Goal: Complete application form

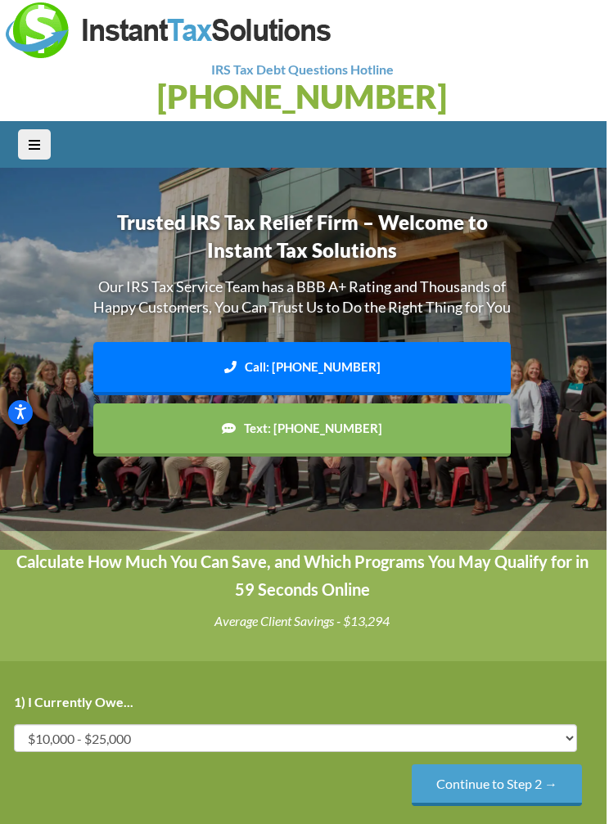
scroll to position [7, 2]
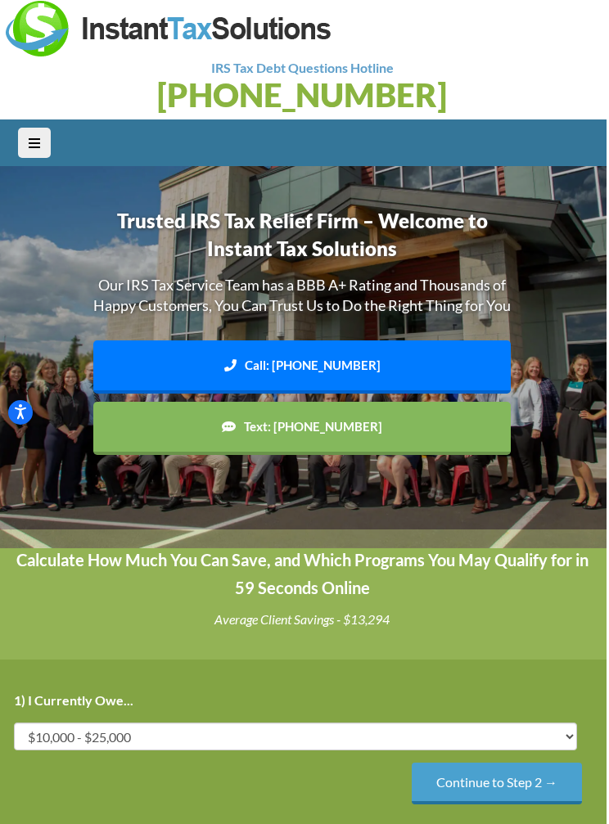
click at [92, 741] on select "Less than $10,000 $10,000 - $25,000 $25,000 - $50,000 $50,000 - $75,000 $75,000+" at bounding box center [295, 736] width 563 height 28
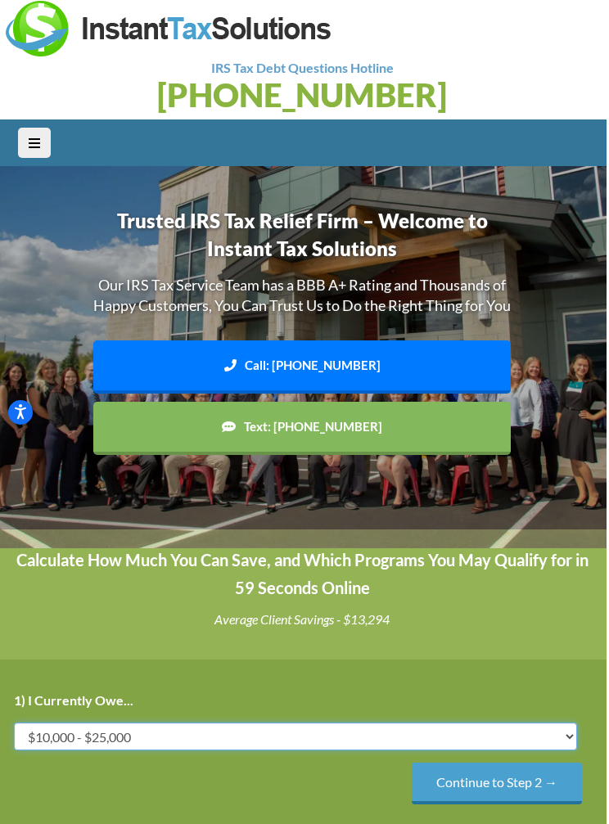
scroll to position [7, 0]
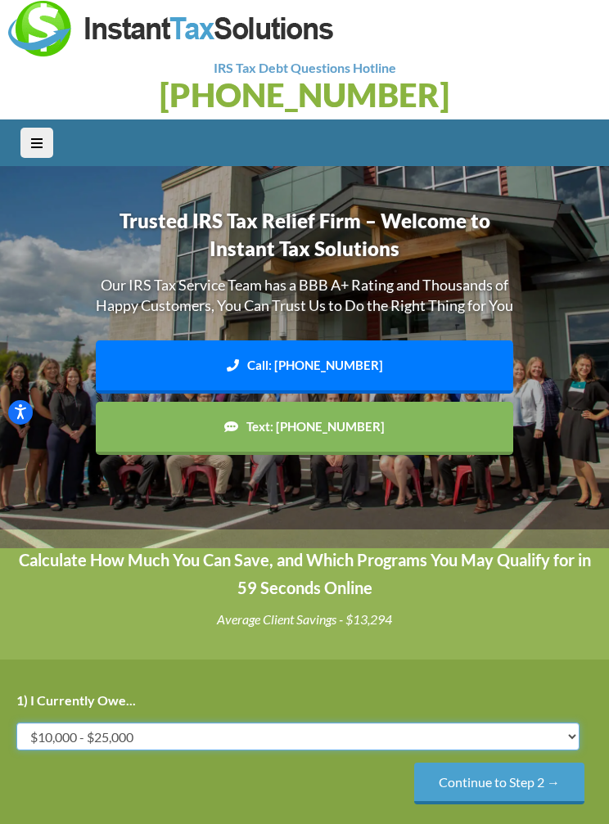
click at [556, 343] on img at bounding box center [305, 357] width 642 height 382
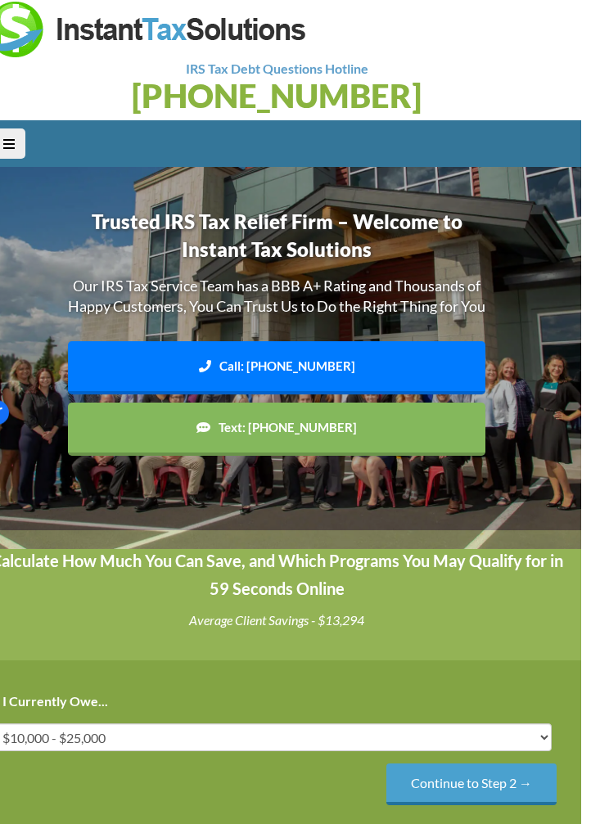
scroll to position [7, 4]
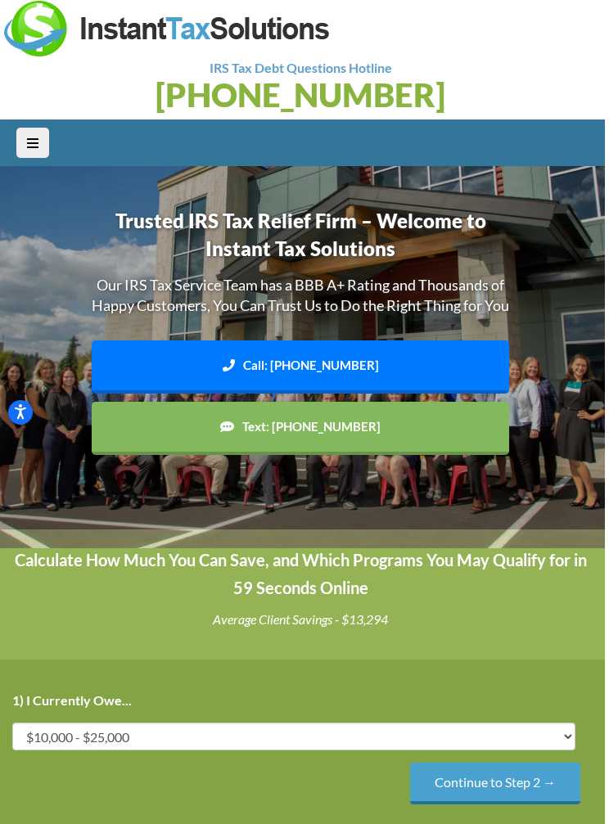
click at [566, 804] on input "Continue to Step 2 →" at bounding box center [495, 783] width 170 height 42
click at [452, 748] on select "IRS State Both IRS and State" at bounding box center [293, 736] width 563 height 28
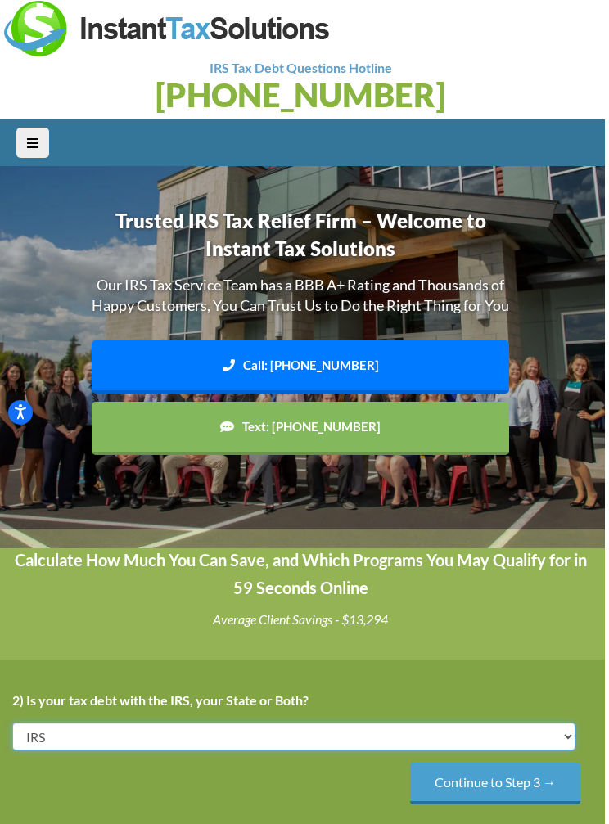
select select "State"
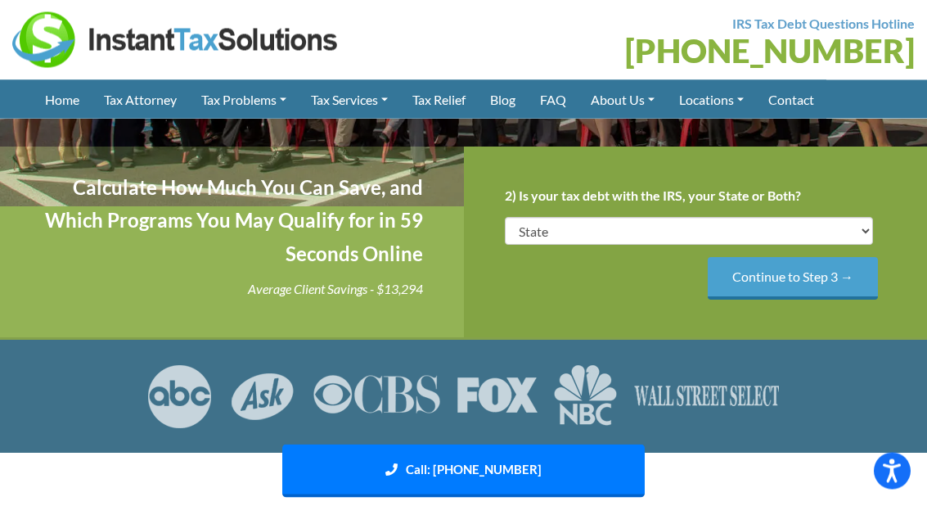
scroll to position [308, 0]
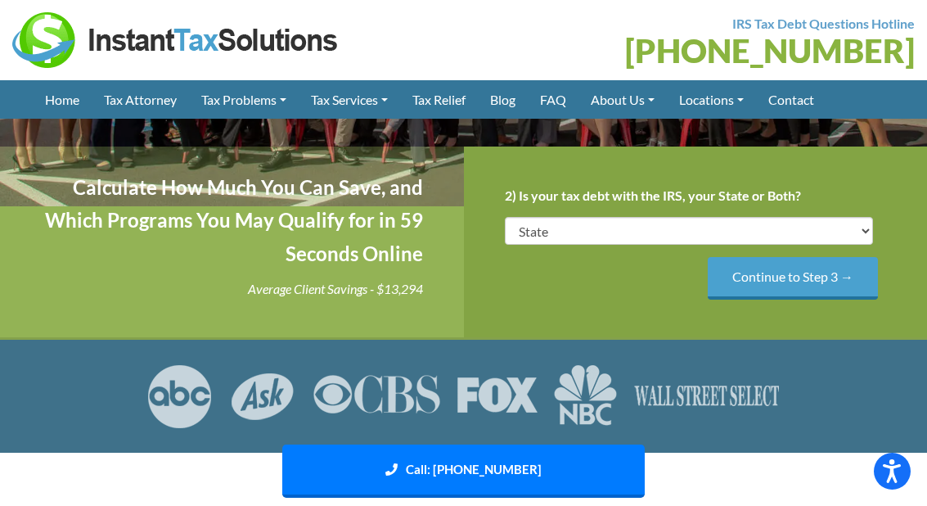
click at [608, 439] on section at bounding box center [463, 395] width 927 height 113
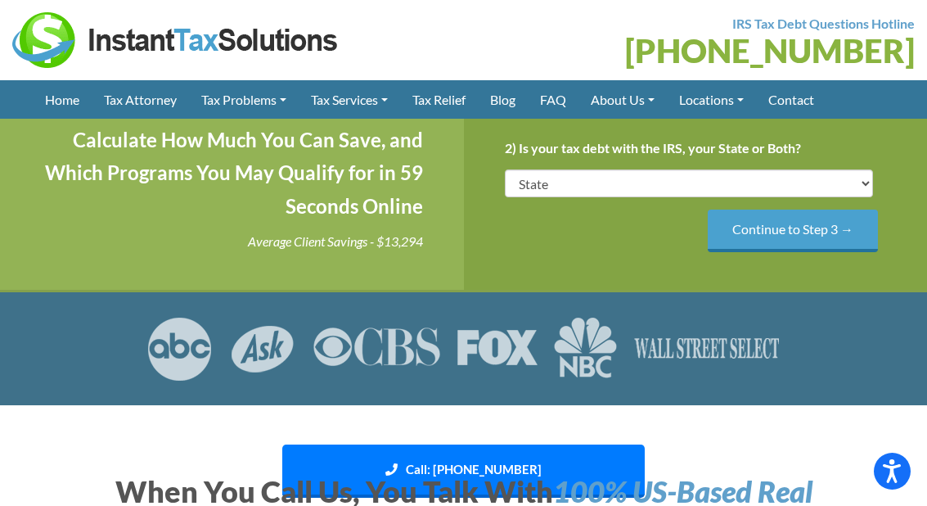
scroll to position [353, 0]
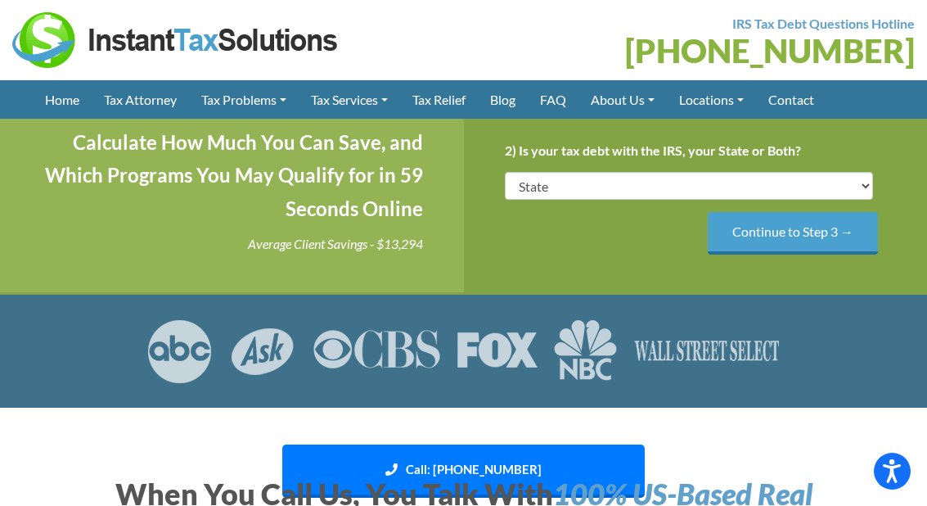
click at [57, 114] on link "Home" at bounding box center [62, 99] width 59 height 38
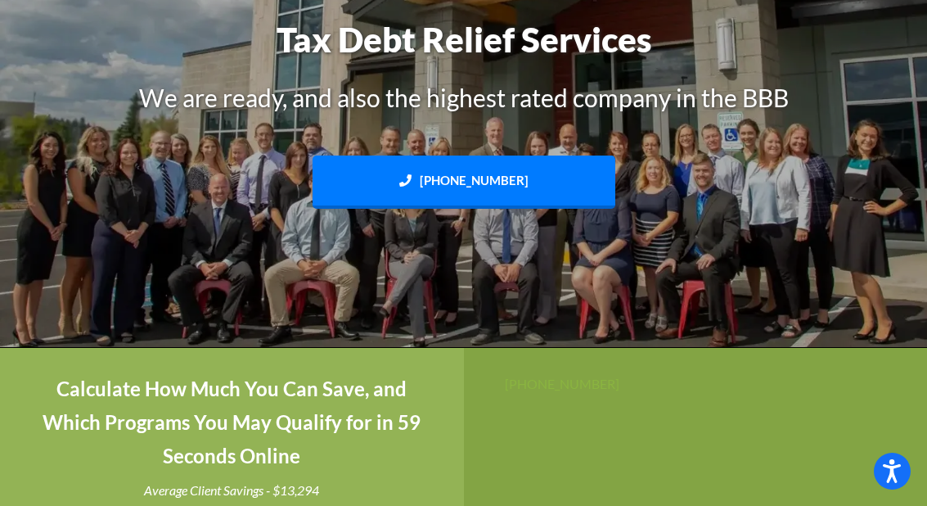
scroll to position [204, 0]
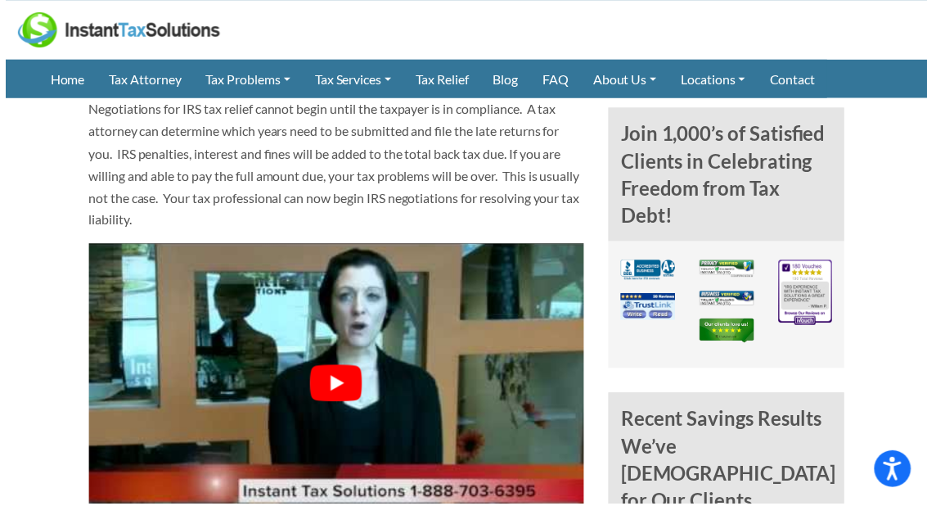
scroll to position [1054, 0]
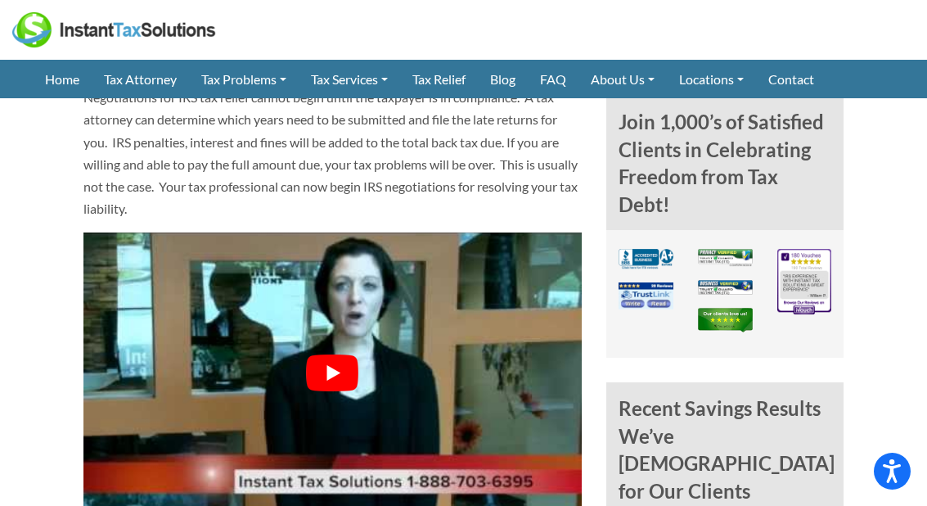
click at [533, 446] on button "Play Youtube video" at bounding box center [332, 372] width 499 height 281
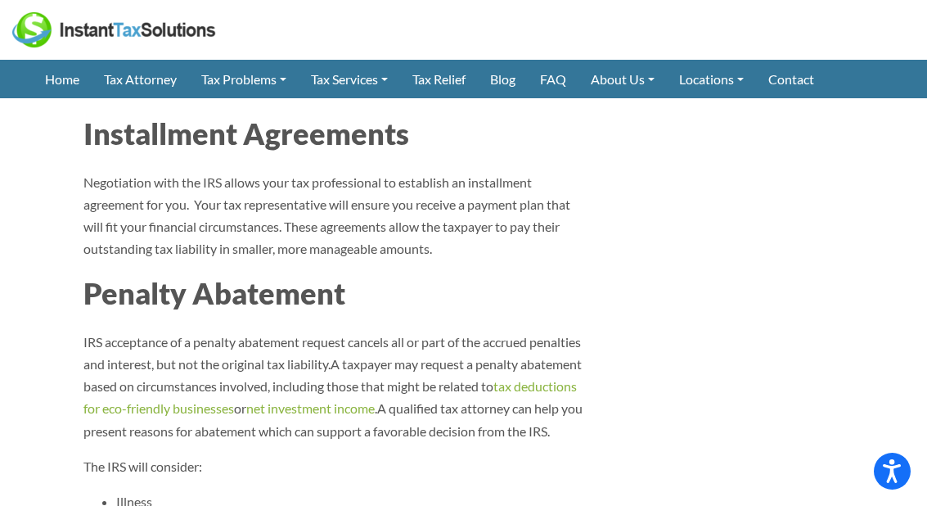
scroll to position [1763, 0]
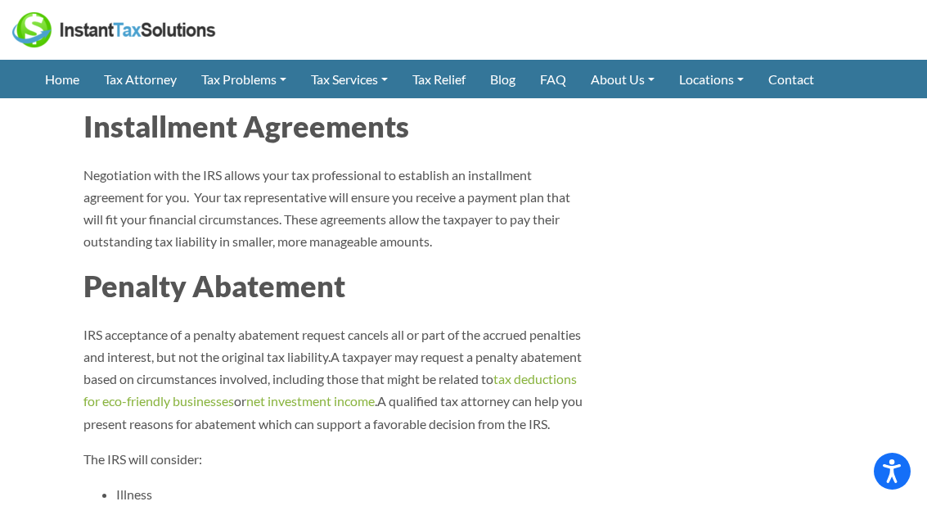
click at [573, 328] on p "IRS acceptance of a penalty abatement request cancels all or part of the accrue…" at bounding box center [332, 378] width 499 height 111
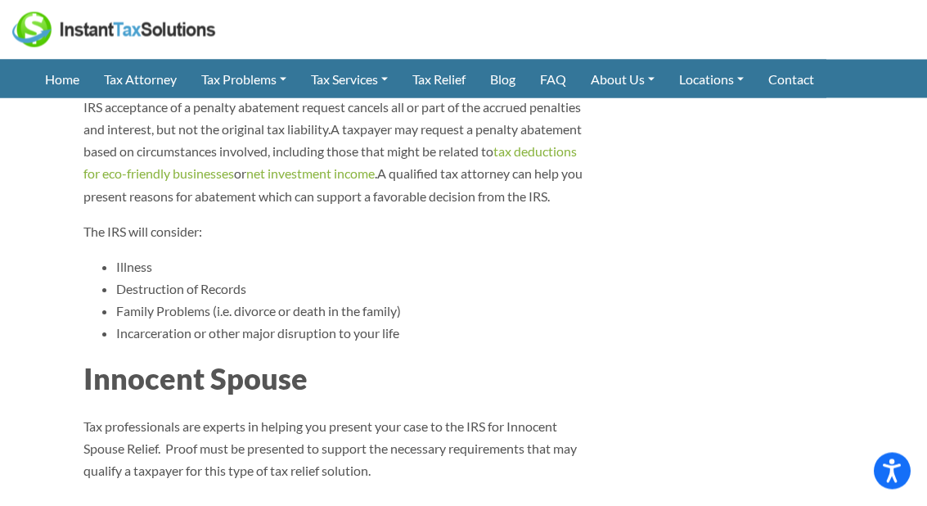
scroll to position [1993, 0]
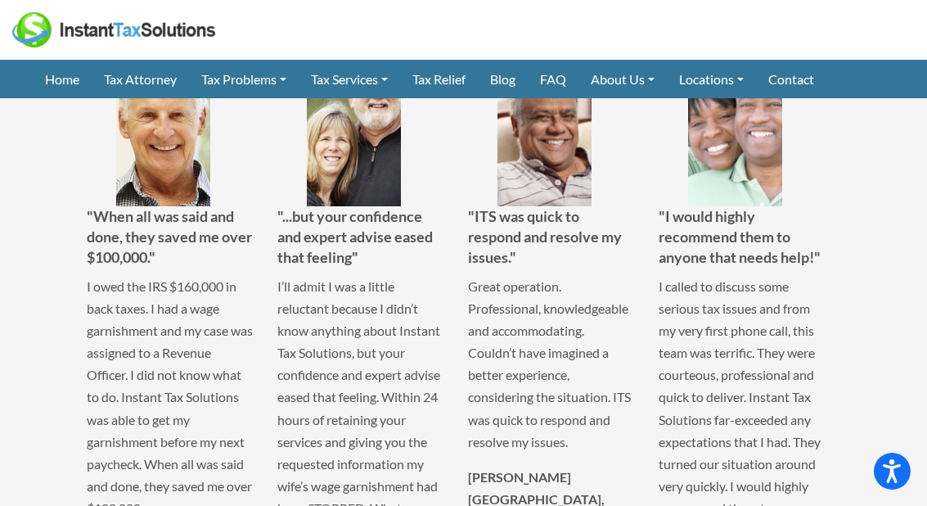
scroll to position [2634, 0]
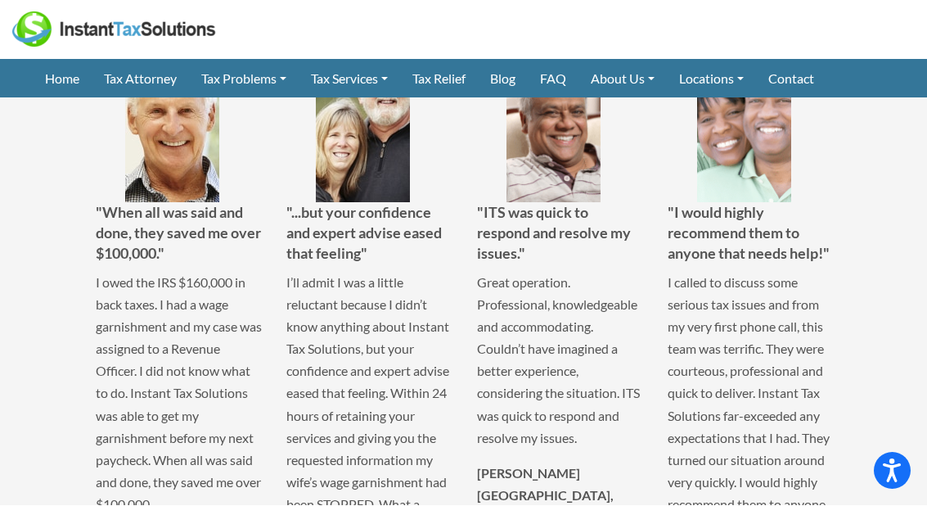
click at [607, 412] on p "Great operation. Professional, knowledgeable and accommodating. Couldn’t have i…" at bounding box center [560, 361] width 166 height 178
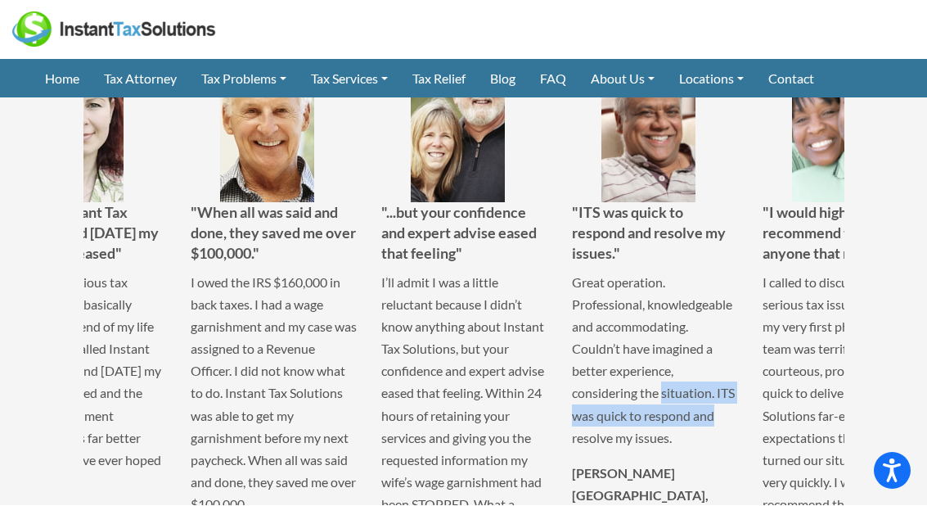
scroll to position [2635, 0]
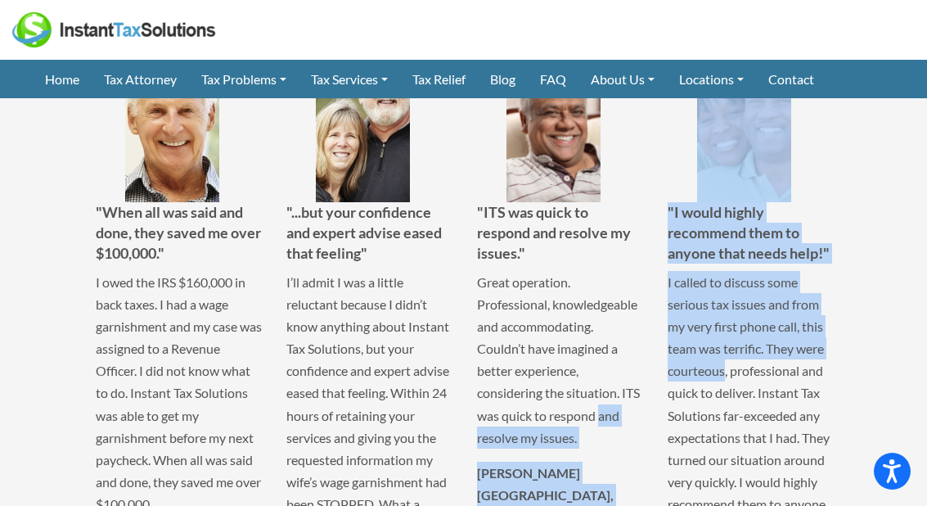
click at [813, 264] on h5 ""I would highly recommend them to anyone that needs help!"" at bounding box center [750, 233] width 166 height 62
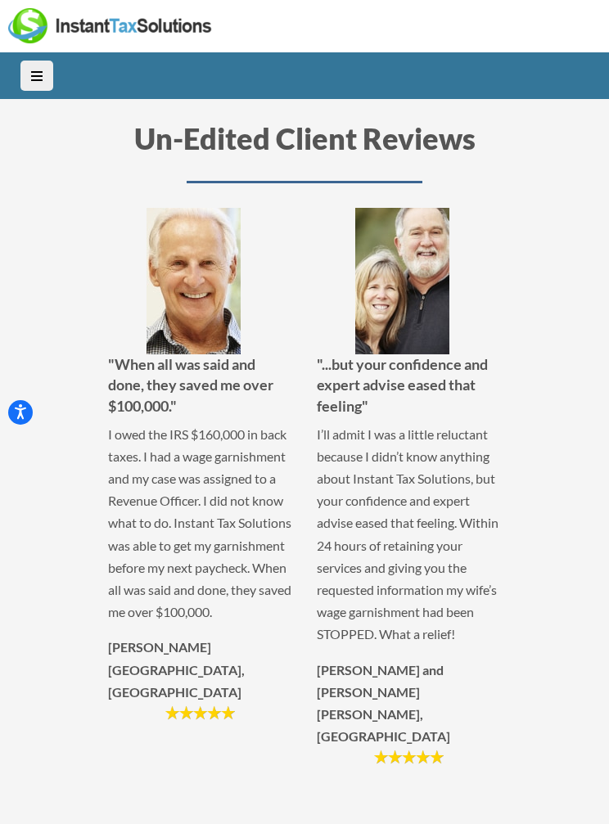
scroll to position [3779, 0]
